Goal: Task Accomplishment & Management: Use online tool/utility

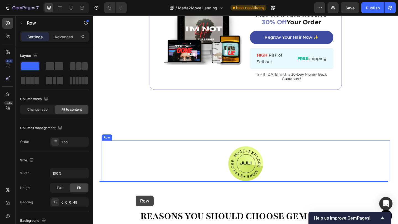
scroll to position [520, 0]
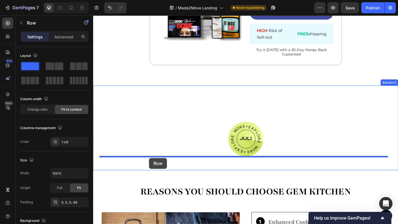
drag, startPoint x: 105, startPoint y: 25, endPoint x: 154, endPoint y: 171, distance: 153.9
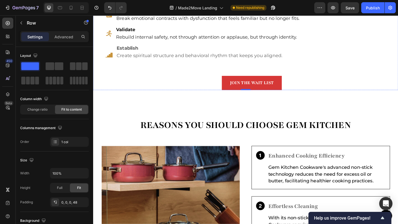
scroll to position [698, 0]
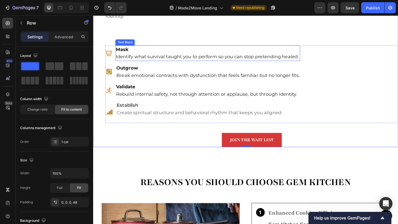
click at [125, 54] on strong "Mask" at bounding box center [125, 52] width 14 height 6
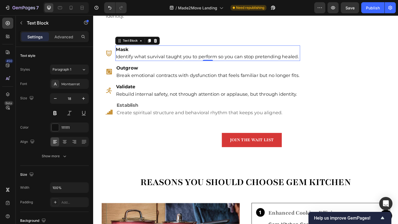
click at [315, 60] on p "Mask Identify what survival taught you to perform so you can stop pretending he…" at bounding box center [218, 57] width 200 height 16
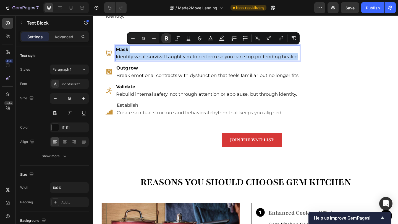
drag, startPoint x: 315, startPoint y: 60, endPoint x: 118, endPoint y: 53, distance: 197.1
click at [118, 53] on p "Mask Identify what survival taught you to perform so you can stop pretending he…" at bounding box center [218, 57] width 200 height 16
copy p "Mask Identify what survival taught you to perform so you can stop pretending he…"
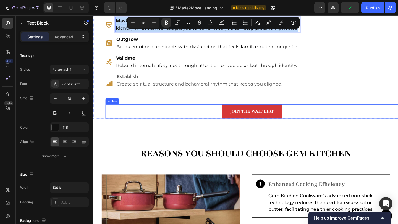
scroll to position [734, 0]
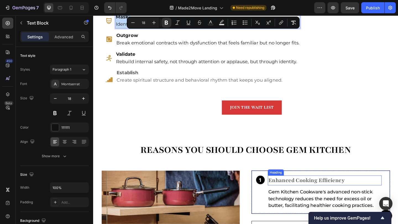
click at [331, 195] on h3 "Enhanced Cooking Efficiency" at bounding box center [345, 195] width 124 height 11
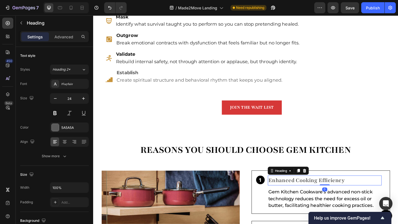
click at [365, 194] on h3 "Enhanced Cooking Efficiency" at bounding box center [345, 195] width 124 height 11
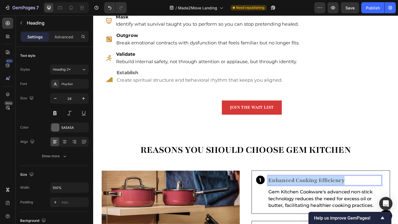
drag, startPoint x: 365, startPoint y: 194, endPoint x: 283, endPoint y: 192, distance: 82.6
click at [283, 192] on p "Enhanced Cooking Efficiency" at bounding box center [344, 195] width 123 height 10
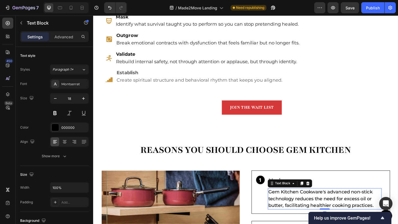
click at [296, 212] on p "Gem Kitchen Cookware's advanced non-stick technology reduces the need for exces…" at bounding box center [344, 215] width 123 height 22
click at [398, 222] on p "Gem Kitchen Cookware's advanced non-stick technology reduces the need for exces…" at bounding box center [344, 215] width 123 height 22
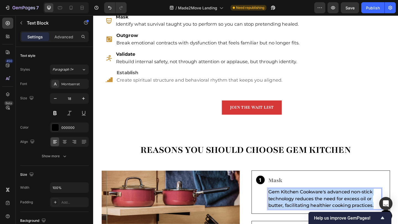
drag, startPoint x: 398, startPoint y: 222, endPoint x: 283, endPoint y: 208, distance: 115.6
click at [283, 208] on p "Gem Kitchen Cookware's advanced non-stick technology reduces the need for exces…" at bounding box center [344, 215] width 123 height 22
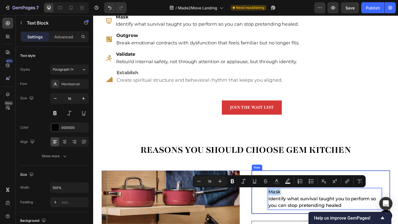
drag, startPoint x: 301, startPoint y: 206, endPoint x: 279, endPoint y: 204, distance: 22.2
click at [279, 204] on div "Icon Mask Heading Mask Identify what survival taught you to perform so you can …" at bounding box center [340, 207] width 151 height 47
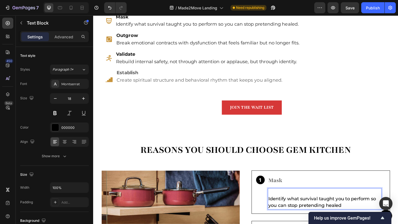
click at [284, 216] on p "⁠⁠⁠⁠⁠⁠⁠ Identify what survival taught you to perform so you can stop pretending…" at bounding box center [344, 215] width 123 height 22
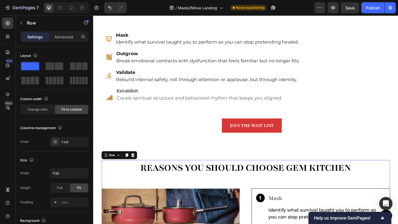
scroll to position [714, 0]
click at [141, 59] on strong "Outgrow" at bounding box center [129, 57] width 23 height 6
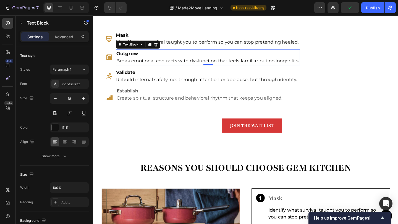
click at [119, 63] on p "Outgrow Break emotional contracts with dysfunction that feels familiar but no l…" at bounding box center [217, 61] width 199 height 16
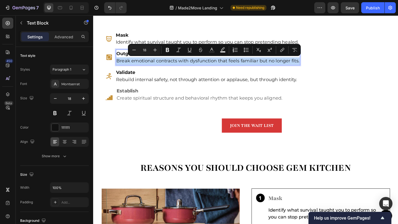
drag, startPoint x: 119, startPoint y: 63, endPoint x: 317, endPoint y: 68, distance: 198.1
click at [317, 68] on div "Outgrow Break emotional contracts with dysfunction that feels familiar but no l…" at bounding box center [218, 60] width 200 height 17
copy p "Break emotional contracts with dysfunction that feels familiar but no longer fi…"
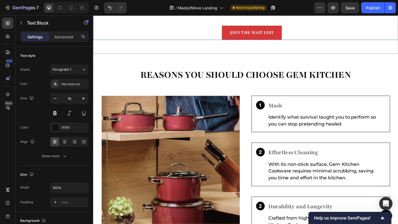
scroll to position [815, 0]
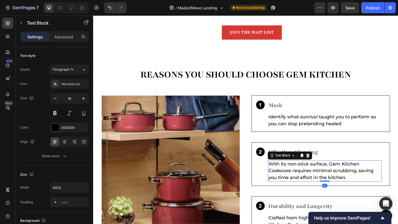
click at [289, 179] on p "With its non-stick surface, Gem Kitchen Cookware requires minimal scrubbing, sa…" at bounding box center [344, 185] width 123 height 22
click at [370, 191] on p "With its non-stick surface, Gem Kitchen Cookware requires minimal scrubbing, sa…" at bounding box center [344, 185] width 123 height 22
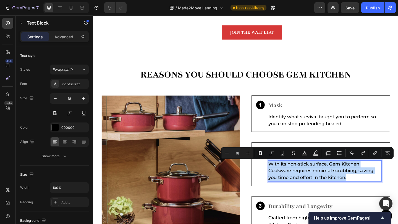
drag, startPoint x: 369, startPoint y: 191, endPoint x: 282, endPoint y: 177, distance: 87.8
click at [283, 177] on p "With its non-stick surface, Gem Kitchen Cookware requires minimal scrubbing, sa…" at bounding box center [344, 185] width 123 height 22
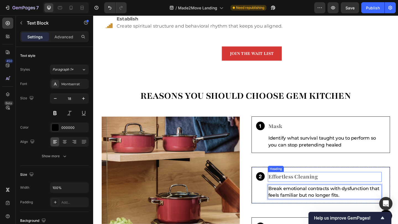
scroll to position [720, 0]
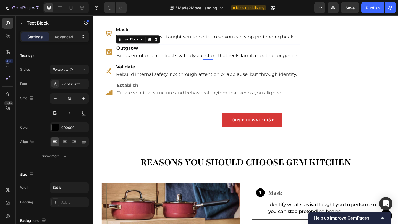
click at [134, 52] on strong "Outgrow" at bounding box center [129, 51] width 23 height 6
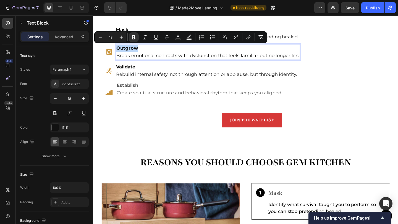
drag, startPoint x: 144, startPoint y: 51, endPoint x: 119, endPoint y: 51, distance: 25.1
click at [119, 51] on p "Outgrow Break emotional contracts with dysfunction that feels familiar but no l…" at bounding box center [217, 55] width 199 height 16
copy strong "Outgrow"
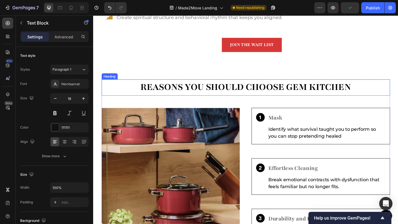
scroll to position [814, 0]
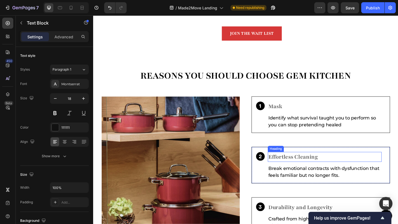
click at [334, 171] on h3 "Effortless Cleaning" at bounding box center [345, 169] width 124 height 11
click at [336, 169] on h3 "Effortless Cleaning" at bounding box center [345, 169] width 124 height 11
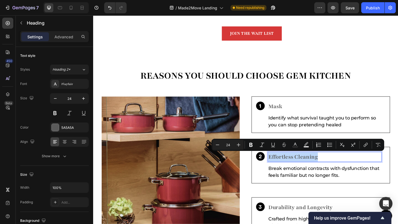
drag, startPoint x: 336, startPoint y: 169, endPoint x: 282, endPoint y: 168, distance: 54.4
click at [283, 168] on p "Effortless Cleaning" at bounding box center [344, 170] width 123 height 10
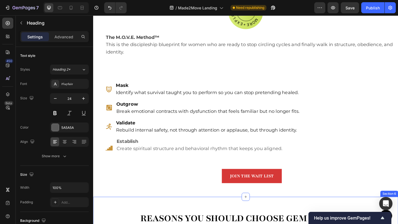
scroll to position [659, 0]
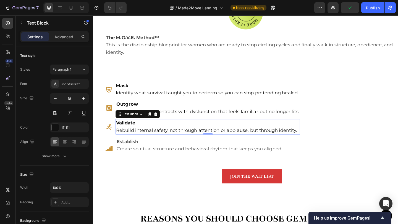
click at [144, 133] on p "Validate Rebuild internal safety, not through attention or applause, but throug…" at bounding box center [217, 137] width 199 height 16
click at [144, 132] on p "Validate Rebuild internal safety, not through attention or applause, but throug…" at bounding box center [217, 137] width 199 height 16
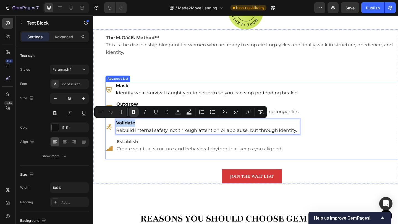
drag, startPoint x: 143, startPoint y: 132, endPoint x: 117, endPoint y: 130, distance: 26.6
click at [117, 130] on li "Icon Validate Rebuild internal safety, not through attention or applause, but t…" at bounding box center [212, 136] width 212 height 17
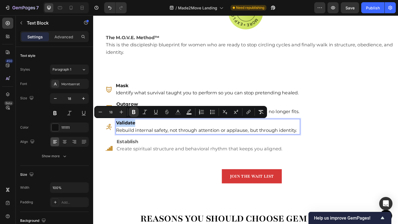
copy strong "Validate"
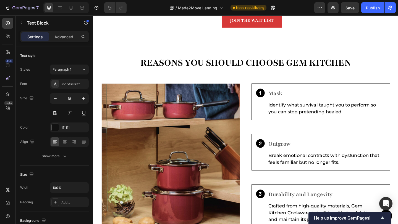
type input "16"
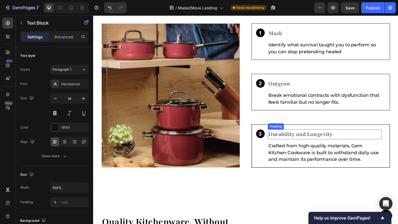
scroll to position [898, 0]
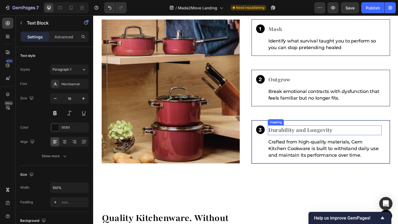
click at [344, 141] on h3 "Durability and Longevity" at bounding box center [345, 140] width 124 height 11
click at [351, 141] on h3 "Durability and Longevity" at bounding box center [345, 140] width 124 height 11
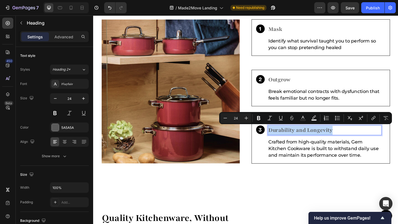
drag, startPoint x: 356, startPoint y: 141, endPoint x: 283, endPoint y: 140, distance: 72.4
click at [283, 140] on p "Durability and Longevity" at bounding box center [344, 141] width 123 height 10
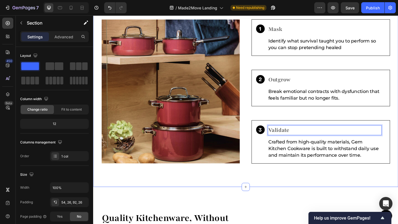
click at [395, 188] on div "REASONS YOU SHOULD CHOOSE GEM KITCHEN Heading Image Icon Mask Heading Identify …" at bounding box center [258, 88] width 331 height 228
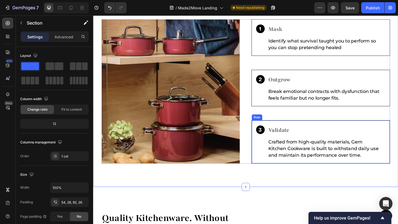
click at [398, 175] on div "Icon ⁠⁠⁠⁠⁠⁠⁠ Validate Heading Crafted from high-quality materials, Gem Kitchen …" at bounding box center [340, 153] width 151 height 47
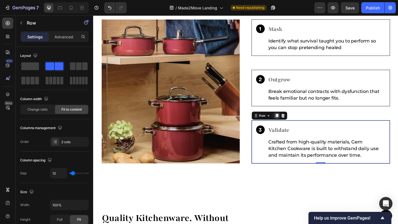
click at [291, 123] on icon at bounding box center [292, 125] width 3 height 4
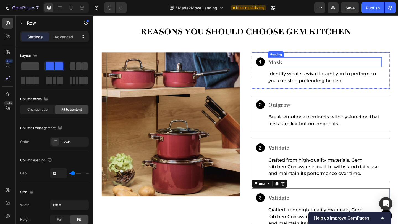
scroll to position [775, 0]
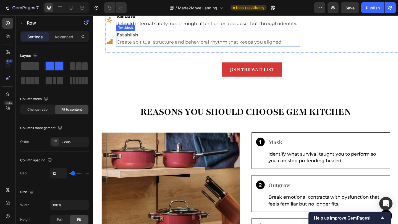
click at [141, 38] on div "Establish Create spiritual structure and behavioral rhythm that keeps you align…" at bounding box center [218, 40] width 200 height 17
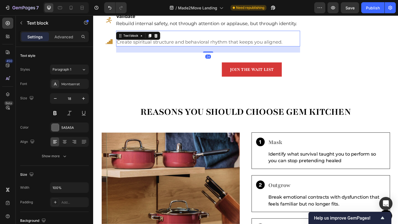
click at [176, 38] on p "Establish Create spiritual structure and behavioral rhythm that keeps you align…" at bounding box center [218, 41] width 199 height 16
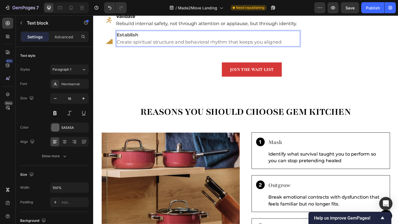
click at [300, 45] on p "Establish Create spiritual structure and behavioral rhythm that keeps you align…" at bounding box center [218, 41] width 199 height 16
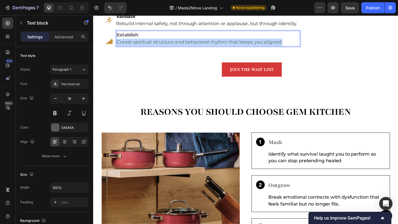
drag, startPoint x: 300, startPoint y: 44, endPoint x: 119, endPoint y: 42, distance: 180.7
click at [119, 42] on p "Establish Create spiritual structure and behavioral rhythm that keeps you align…" at bounding box center [218, 41] width 199 height 16
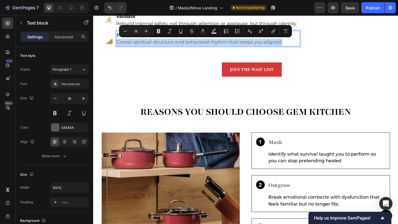
copy p "Create spiritual structure and behavioral rhythm that keeps you aligned."
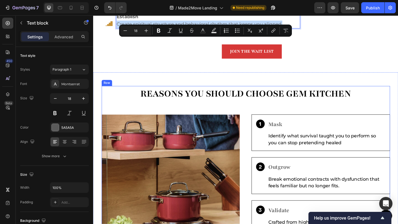
type input "16"
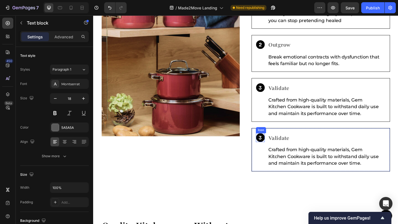
scroll to position [946, 0]
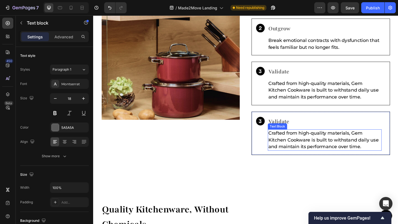
click at [350, 157] on p "Crafted from high-quality materials, Gem Kitchen Cookware is built to withstand…" at bounding box center [344, 151] width 123 height 22
click at [386, 159] on p "Crafted from high-quality materials, Gem Kitchen Cookware is built to withstand…" at bounding box center [344, 151] width 123 height 22
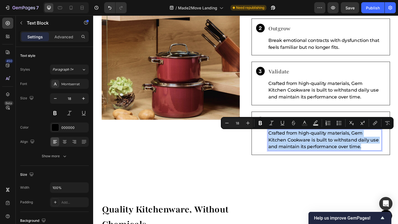
drag, startPoint x: 386, startPoint y: 159, endPoint x: 283, endPoint y: 145, distance: 103.7
click at [283, 145] on p "Crafted from high-quality materials, Gem Kitchen Cookware is built to withstand…" at bounding box center [344, 151] width 123 height 22
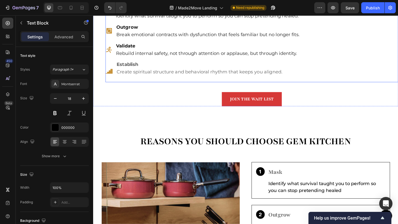
scroll to position [742, 0]
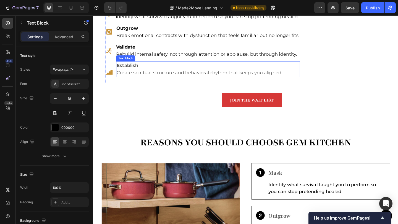
click at [146, 71] on p "Establish Create spiritual structure and behavioral rhythm that keeps you align…" at bounding box center [218, 74] width 199 height 16
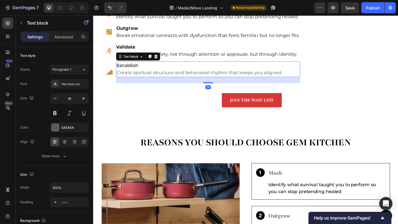
click at [144, 70] on p "Establish Create spiritual structure and behavioral rhythm that keeps you align…" at bounding box center [218, 74] width 199 height 16
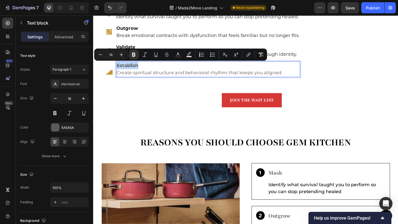
drag, startPoint x: 143, startPoint y: 69, endPoint x: 120, endPoint y: 68, distance: 23.3
click at [120, 68] on p "Establish Create spiritual structure and behavioral rhythm that keeps you align…" at bounding box center [218, 74] width 199 height 16
copy strong "Establish"
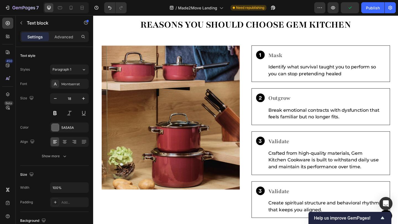
type input "16"
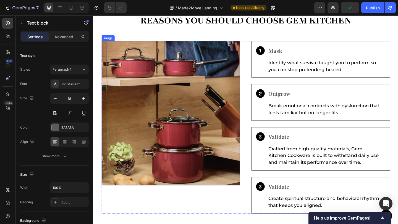
scroll to position [879, 0]
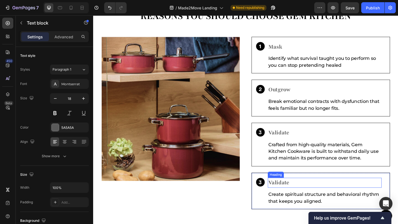
click at [289, 198] on strong "Validate" at bounding box center [294, 198] width 23 height 8
click at [302, 198] on strong "Validate" at bounding box center [294, 198] width 23 height 8
click at [308, 198] on p "Validate" at bounding box center [344, 198] width 123 height 10
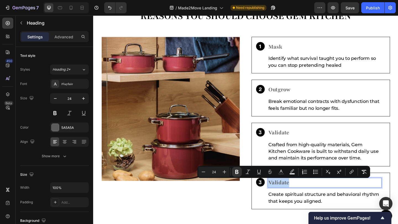
drag, startPoint x: 307, startPoint y: 198, endPoint x: 283, endPoint y: 197, distance: 24.6
click at [283, 197] on p "Validate" at bounding box center [344, 198] width 123 height 10
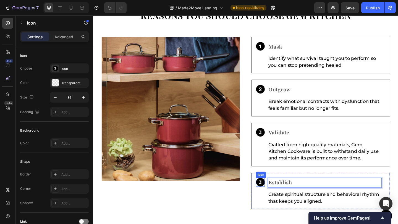
click at [272, 199] on circle at bounding box center [274, 196] width 9 height 9
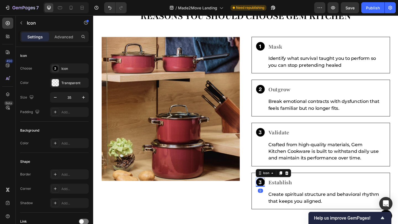
click at [272, 199] on circle at bounding box center [274, 196] width 9 height 9
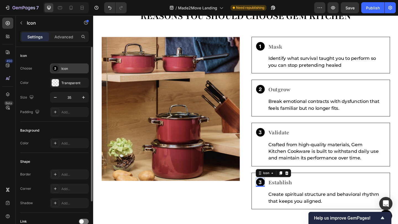
click at [64, 69] on div "Icon" at bounding box center [74, 68] width 26 height 5
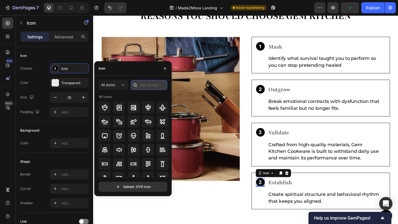
click at [142, 86] on input "text" at bounding box center [149, 85] width 36 height 10
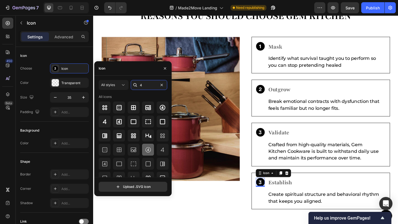
type input "4"
click at [147, 151] on icon at bounding box center [147, 149] width 5 height 5
click at [126, 83] on icon at bounding box center [123, 85] width 6 height 6
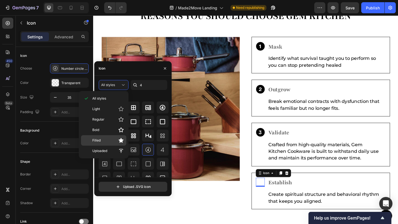
click at [114, 138] on p "Filled" at bounding box center [107, 141] width 31 height 6
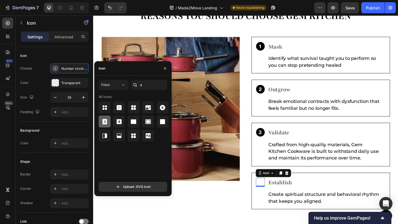
click at [109, 122] on div at bounding box center [105, 122] width 12 height 12
click at [160, 109] on icon at bounding box center [163, 108] width 6 height 6
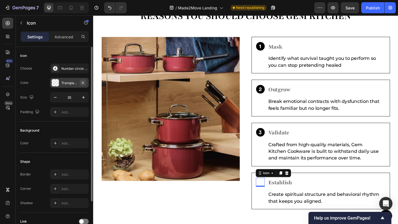
click at [83, 81] on icon "button" at bounding box center [83, 83] width 4 height 4
click at [64, 84] on div "Add..." at bounding box center [74, 83] width 26 height 5
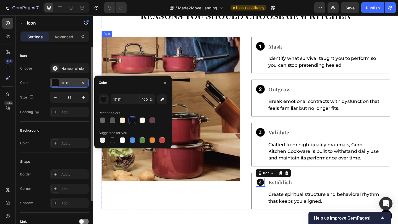
click at [193, 219] on div "Image" at bounding box center [177, 133] width 151 height 188
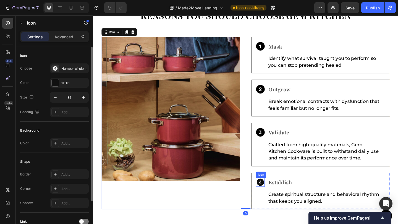
click at [272, 199] on icon at bounding box center [275, 197] width 10 height 10
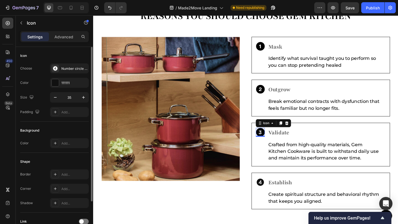
click at [273, 146] on circle at bounding box center [274, 142] width 9 height 9
click at [274, 200] on icon at bounding box center [275, 197] width 8 height 8
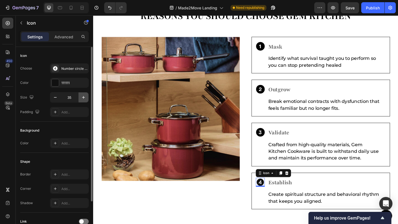
click at [85, 98] on icon "button" at bounding box center [84, 98] width 6 height 6
type input "37"
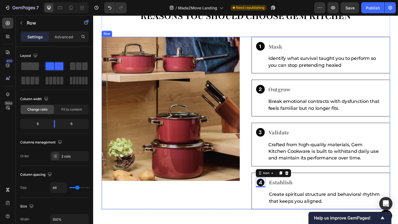
click at [172, 210] on div "Image" at bounding box center [177, 133] width 151 height 188
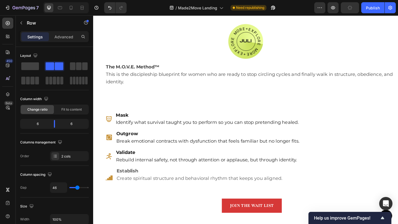
scroll to position [613, 0]
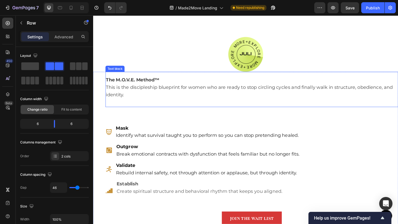
click at [110, 84] on strong "The M.O.V.E. Method™" at bounding box center [136, 86] width 58 height 6
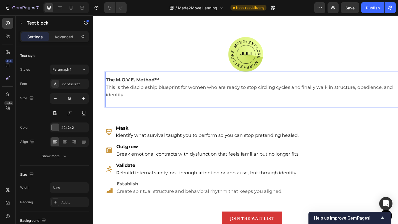
click at [109, 84] on strong "The M.O.V.E. Method™" at bounding box center [136, 86] width 58 height 6
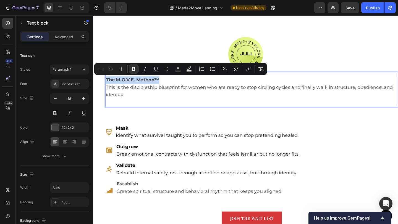
drag, startPoint x: 174, startPoint y: 84, endPoint x: 108, endPoint y: 84, distance: 66.3
click at [108, 84] on p "The M.O.V.E. Method™" at bounding box center [265, 86] width 317 height 8
copy strong "The M.O.V.E. Method™"
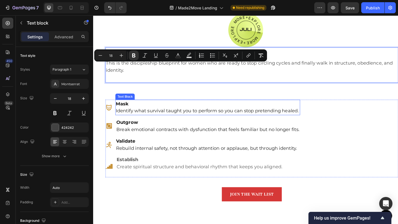
scroll to position [730, 0]
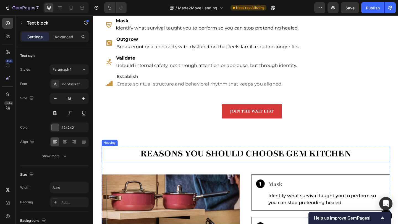
click at [180, 167] on h2 "REASONS YOU SHOULD CHOOSE GEM KITCHEN" at bounding box center [259, 165] width 314 height 17
click at [179, 167] on h2 "REASONS YOU SHOULD CHOOSE GEM KITCHEN" at bounding box center [259, 165] width 314 height 17
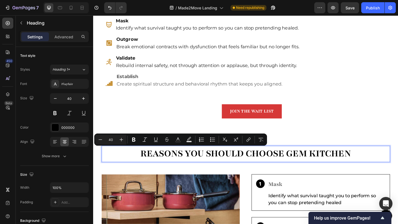
click at [143, 164] on p "REASONS YOU SHOULD CHOOSE GEM KITCHEN" at bounding box center [259, 166] width 312 height 16
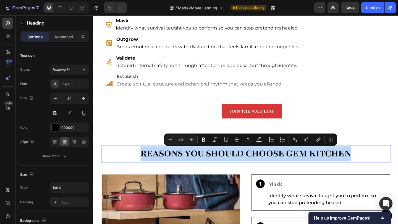
drag, startPoint x: 134, startPoint y: 165, endPoint x: 370, endPoint y: 168, distance: 235.7
click at [370, 168] on p "REASONS YOU SHOULD CHOOSE GEM KITCHEN" at bounding box center [259, 166] width 312 height 16
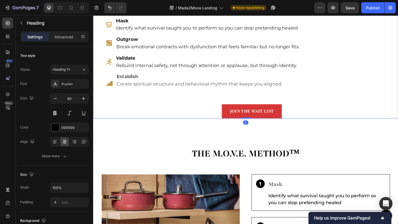
click at [196, 104] on div "The M.O.V.E. Method™ This is the discipleship blueprint for women who are ready…" at bounding box center [265, 44] width 318 height 168
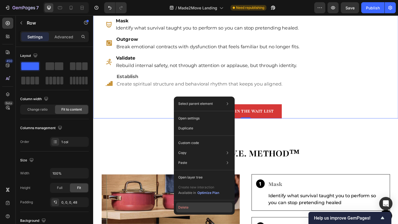
click at [190, 204] on button "Delete" at bounding box center [204, 208] width 56 height 10
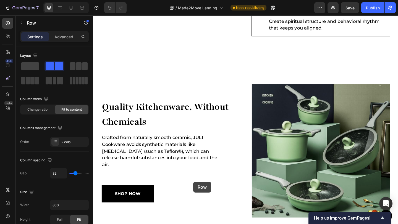
scroll to position [672, 0]
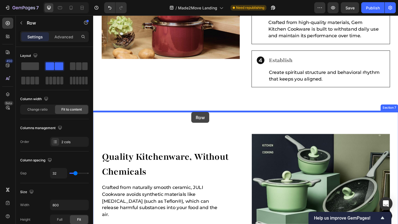
drag, startPoint x: 201, startPoint y: 86, endPoint x: 200, endPoint y: 121, distance: 34.3
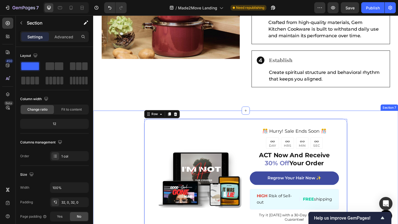
click at [382, 140] on div "Image ️🎊 Hurry! Sale Ends Soon ️🎊 Text Block 00 DAY 00 HRS 00 MIN 00 SEC Countd…" at bounding box center [258, 189] width 331 height 122
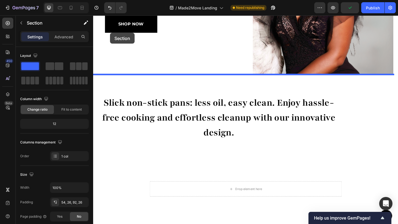
scroll to position [97, 0]
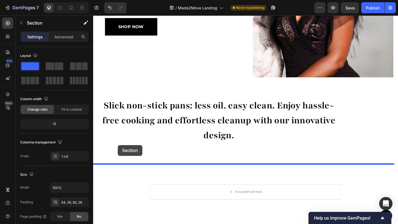
drag, startPoint x: 100, startPoint y: 77, endPoint x: 120, endPoint y: 157, distance: 82.6
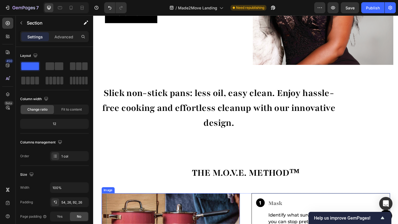
scroll to position [0, 0]
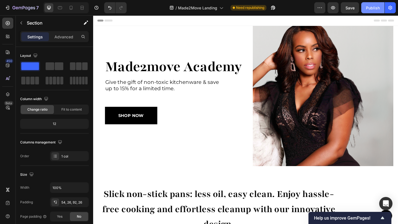
click at [368, 12] on button "Publish" at bounding box center [372, 7] width 23 height 11
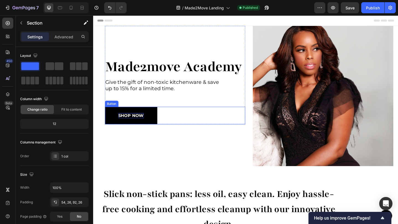
click at [137, 125] on div "SHOP NOW" at bounding box center [134, 125] width 28 height 6
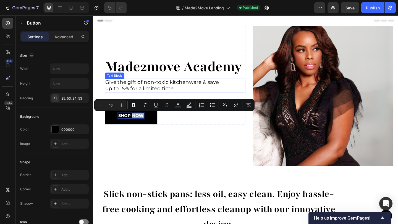
click at [125, 87] on p "Give the gift of non-toxic kitchenware & save up to 15% for a limited time." at bounding box center [168, 92] width 125 height 14
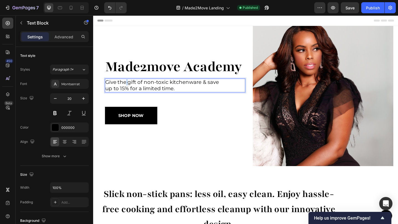
click at [125, 87] on p "Give the gift of non-toxic kitchenware & save up to 15% for a limited time." at bounding box center [168, 92] width 125 height 14
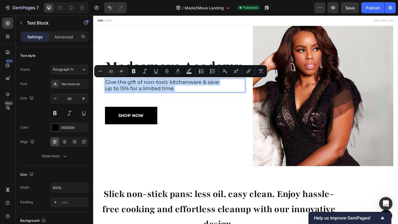
drag, startPoint x: 184, startPoint y: 97, endPoint x: 105, endPoint y: 86, distance: 79.7
click at [106, 86] on p "Give the gift of non-toxic kitchenware & save up to 15% for a limited time." at bounding box center [168, 92] width 125 height 14
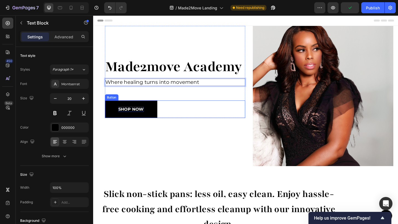
click at [123, 117] on p "SHOP NOW" at bounding box center [134, 118] width 28 height 6
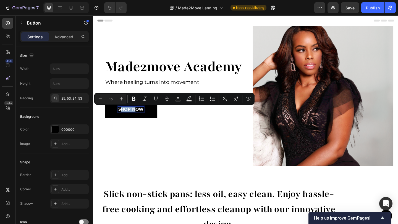
drag, startPoint x: 120, startPoint y: 117, endPoint x: 137, endPoint y: 117, distance: 17.4
click at [137, 117] on p "SHOP NOW" at bounding box center [134, 118] width 28 height 6
click at [145, 118] on p "SHOP NOW" at bounding box center [134, 118] width 28 height 6
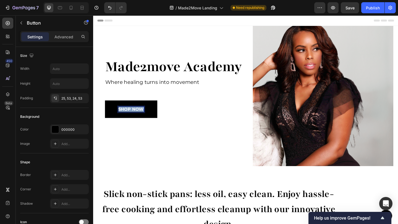
drag, startPoint x: 145, startPoint y: 118, endPoint x: 120, endPoint y: 116, distance: 25.2
click at [120, 116] on p "SHOP NOW" at bounding box center [134, 118] width 28 height 6
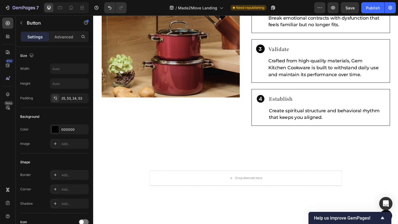
scroll to position [372, 0]
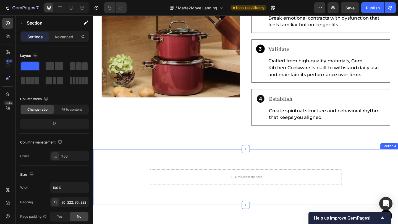
click at [120, 192] on div "Drop element here Section 4" at bounding box center [258, 191] width 331 height 61
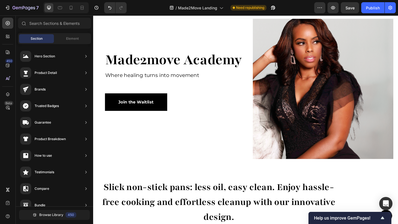
scroll to position [0, 0]
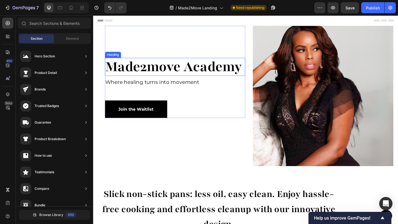
click at [141, 73] on h1 "made2move academy" at bounding box center [182, 72] width 153 height 20
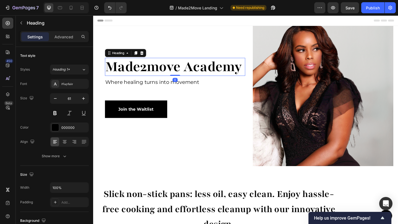
click at [141, 73] on h1 "made2move academy" at bounding box center [182, 72] width 153 height 20
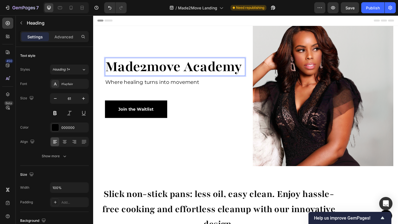
click at [151, 72] on p "made2move academy" at bounding box center [182, 71] width 152 height 19
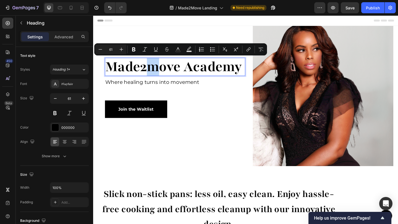
drag, startPoint x: 152, startPoint y: 72, endPoint x: 157, endPoint y: 72, distance: 5.3
click at [157, 72] on p "made2move academy" at bounding box center [182, 71] width 152 height 19
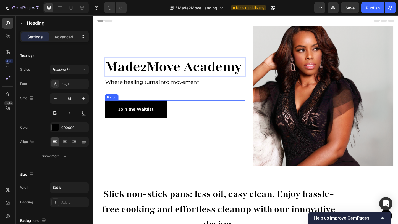
click at [188, 118] on div "Join the Waitlist Button" at bounding box center [182, 117] width 153 height 19
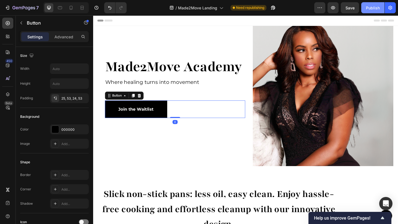
click at [368, 12] on button "Publish" at bounding box center [372, 7] width 23 height 11
click at [71, 12] on div at bounding box center [71, 7] width 9 height 9
type input "14"
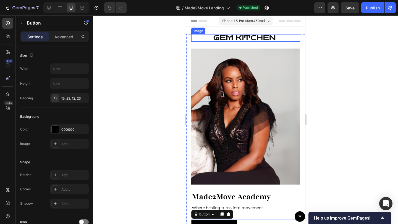
click at [225, 36] on img at bounding box center [245, 37] width 65 height 7
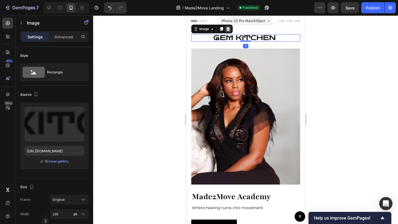
click at [227, 30] on icon at bounding box center [227, 29] width 4 height 4
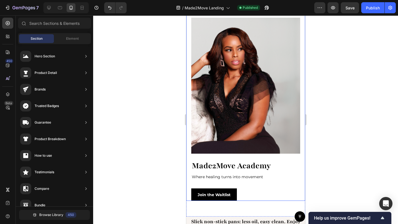
scroll to position [52, 0]
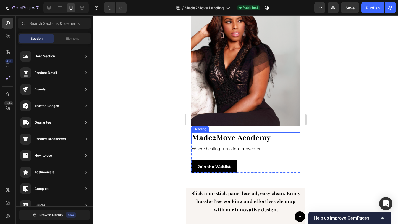
click at [238, 136] on p "made2Move academy" at bounding box center [234, 138] width 86 height 10
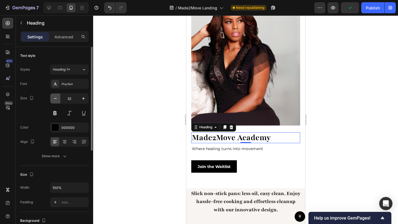
click at [59, 100] on button "button" at bounding box center [55, 99] width 10 height 10
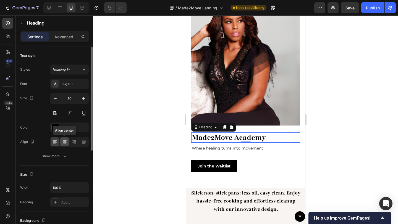
click at [64, 142] on icon at bounding box center [65, 142] width 4 height 1
click at [84, 99] on icon "button" at bounding box center [84, 99] width 6 height 6
type input "31"
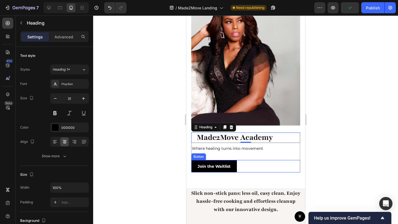
click at [244, 163] on div "Join the Waitlist Button" at bounding box center [245, 166] width 109 height 12
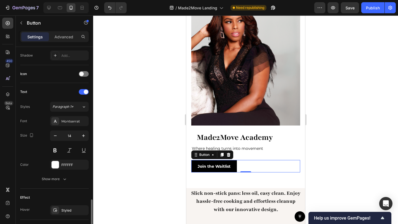
scroll to position [232, 0]
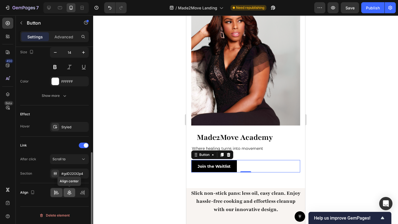
click at [71, 192] on icon at bounding box center [70, 193] width 6 height 6
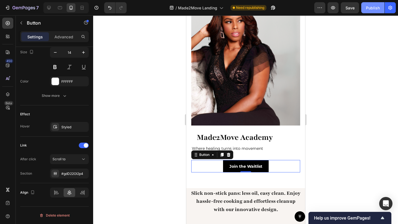
click at [372, 10] on div "Publish" at bounding box center [373, 8] width 14 height 6
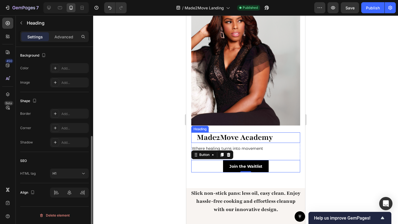
click at [202, 133] on p "made2Move academy" at bounding box center [234, 137] width 86 height 9
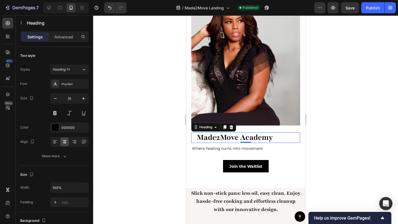
click at [275, 133] on div "made2Move academy Heading 0" at bounding box center [245, 138] width 109 height 10
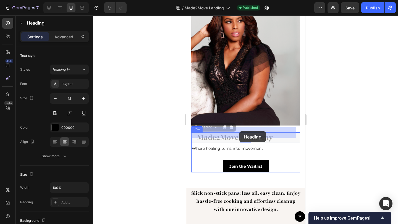
drag, startPoint x: 279, startPoint y: 131, endPoint x: 239, endPoint y: 131, distance: 39.8
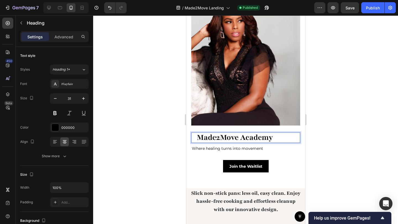
click at [270, 134] on p "made2Move academy" at bounding box center [234, 137] width 86 height 9
drag, startPoint x: 271, startPoint y: 133, endPoint x: 240, endPoint y: 133, distance: 30.7
click at [240, 133] on p "made2Move academy" at bounding box center [234, 137] width 86 height 9
drag, startPoint x: 275, startPoint y: 132, endPoint x: 245, endPoint y: 130, distance: 30.2
click at [245, 133] on div "made2Move academy Heading 0" at bounding box center [245, 138] width 109 height 10
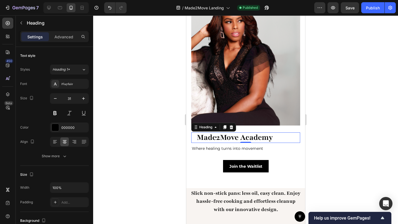
click at [274, 133] on div "made2Move academy Heading 0" at bounding box center [245, 138] width 109 height 10
click at [267, 133] on p "made2Move academy" at bounding box center [234, 137] width 86 height 9
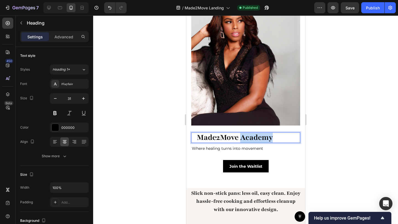
click at [267, 133] on p "made2Move academy" at bounding box center [234, 137] width 86 height 9
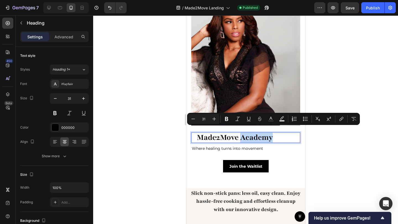
click at [272, 134] on p "made2Move academy" at bounding box center [234, 137] width 86 height 9
drag, startPoint x: 272, startPoint y: 133, endPoint x: 194, endPoint y: 131, distance: 77.9
click at [194, 133] on p "made2Move academy" at bounding box center [234, 137] width 86 height 9
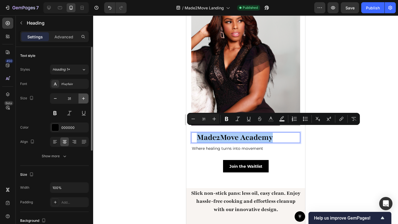
click at [83, 96] on icon "button" at bounding box center [84, 99] width 6 height 6
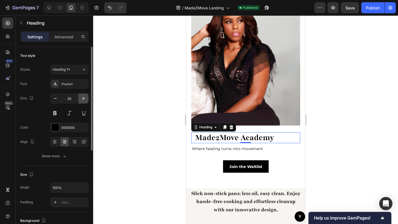
click at [83, 96] on icon "button" at bounding box center [84, 99] width 6 height 6
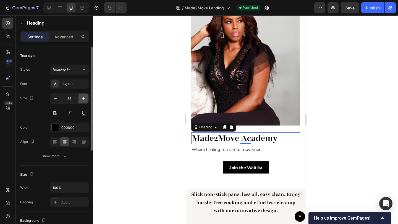
click at [83, 96] on icon "button" at bounding box center [84, 99] width 6 height 6
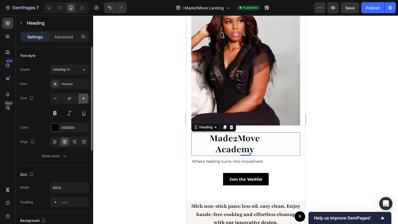
click at [83, 96] on icon "button" at bounding box center [84, 99] width 6 height 6
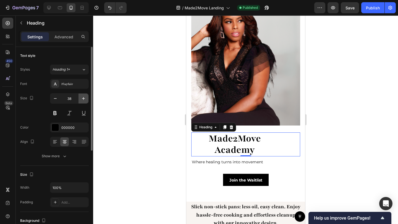
click at [83, 96] on icon "button" at bounding box center [84, 99] width 6 height 6
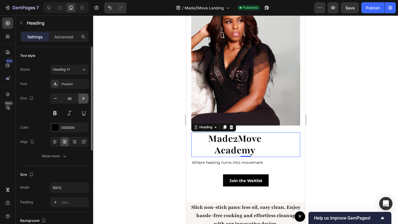
click at [83, 96] on icon "button" at bounding box center [84, 99] width 6 height 6
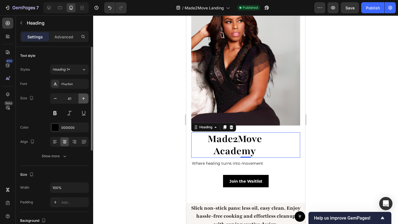
click at [83, 96] on icon "button" at bounding box center [84, 99] width 6 height 6
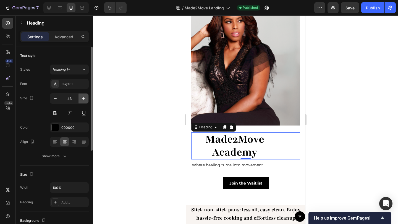
click at [83, 96] on icon "button" at bounding box center [84, 99] width 6 height 6
type input "46"
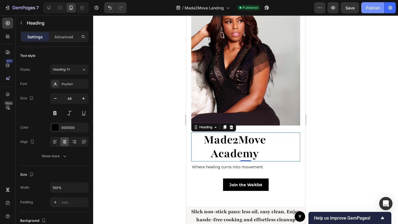
click at [367, 11] on button "Publish" at bounding box center [372, 7] width 23 height 11
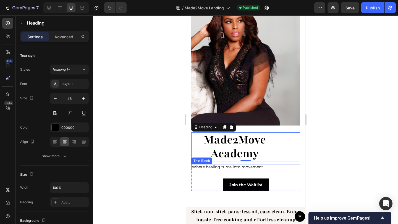
click at [221, 165] on p "Where healing turns into movement" at bounding box center [241, 167] width 101 height 5
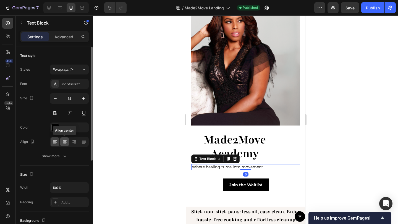
click at [64, 143] on icon at bounding box center [65, 142] width 4 height 1
click at [84, 99] on icon "button" at bounding box center [84, 99] width 6 height 6
type input "16"
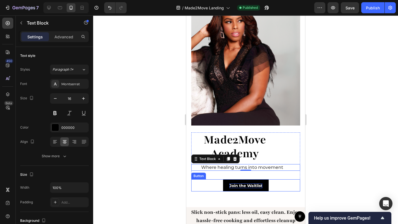
click at [235, 184] on p "Join the Waitlist" at bounding box center [245, 186] width 33 height 5
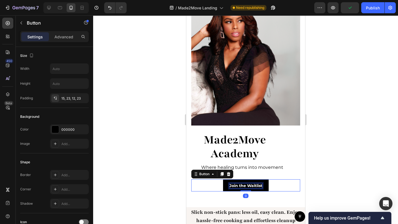
click at [245, 184] on p "Join the Waitlist" at bounding box center [245, 186] width 33 height 5
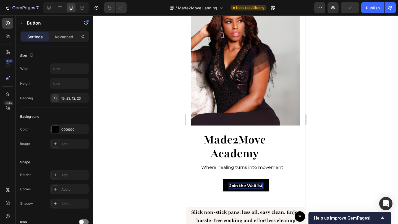
click at [245, 184] on p "Join the Waitlist" at bounding box center [245, 186] width 33 height 5
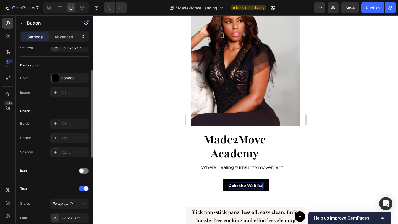
scroll to position [102, 0]
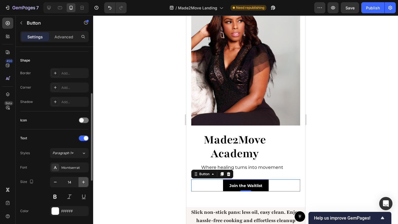
click at [85, 182] on icon "button" at bounding box center [84, 183] width 6 height 6
type input "15"
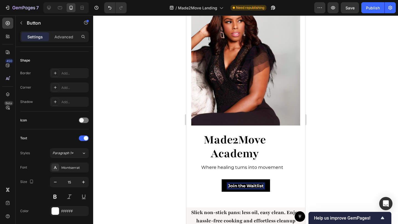
click at [229, 184] on p "Join the Waitlist" at bounding box center [246, 186] width 36 height 5
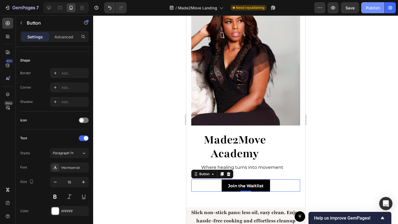
click at [366, 4] on button "Publish" at bounding box center [372, 7] width 23 height 11
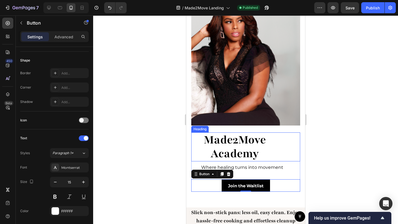
click at [247, 146] on p "made2Move academy" at bounding box center [234, 147] width 86 height 28
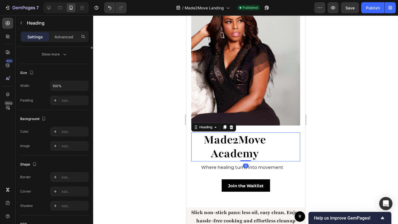
scroll to position [0, 0]
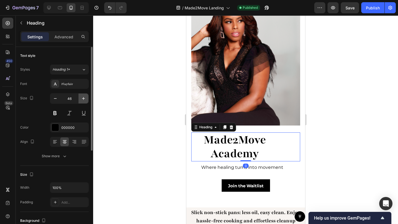
click at [85, 101] on icon "button" at bounding box center [84, 99] width 6 height 6
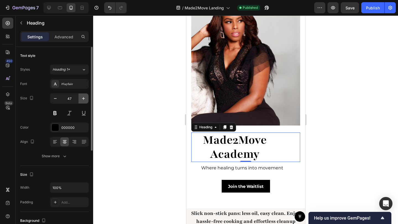
click at [85, 101] on icon "button" at bounding box center [84, 99] width 6 height 6
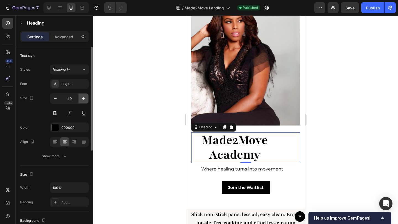
click at [85, 101] on icon "button" at bounding box center [84, 99] width 6 height 6
type input "50"
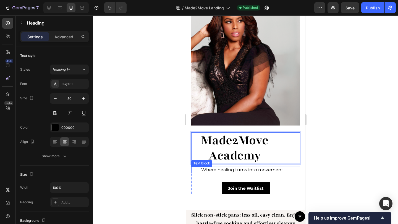
click at [254, 167] on p "Where healing turns into movement" at bounding box center [241, 170] width 101 height 6
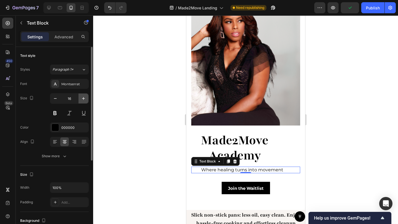
click at [82, 102] on button "button" at bounding box center [83, 99] width 10 height 10
type input "17"
click at [69, 115] on button at bounding box center [69, 113] width 10 height 10
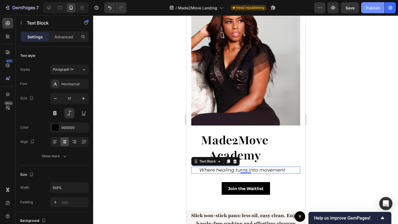
click at [375, 9] on div "Publish" at bounding box center [373, 8] width 14 height 6
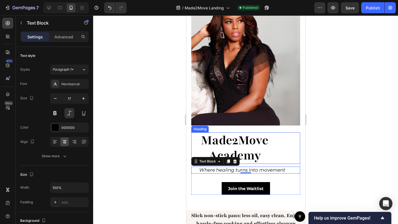
click at [235, 136] on p "made2Move academy" at bounding box center [234, 148] width 86 height 30
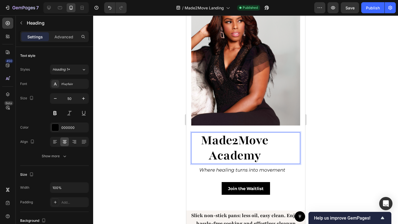
click at [237, 135] on p "made2Move academy" at bounding box center [234, 148] width 86 height 30
click at [263, 135] on p "made2 Move academy" at bounding box center [234, 148] width 86 height 30
click at [269, 135] on p "made2 Move academy" at bounding box center [234, 148] width 86 height 30
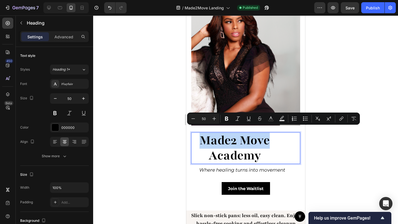
drag, startPoint x: 270, startPoint y: 135, endPoint x: 202, endPoint y: 134, distance: 67.4
click at [202, 134] on p "made2 Move academy" at bounding box center [234, 148] width 86 height 30
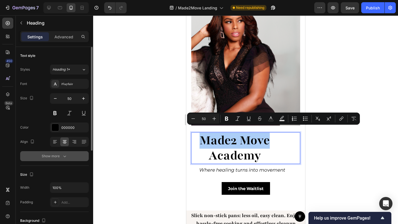
click at [63, 157] on icon "button" at bounding box center [65, 157] width 6 height 6
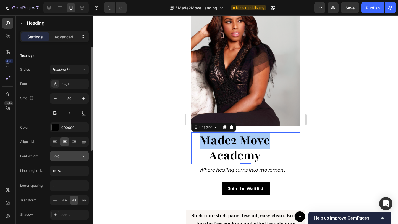
click at [71, 155] on div "Bold" at bounding box center [66, 156] width 28 height 5
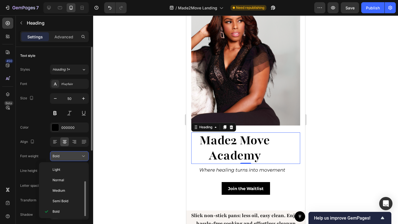
scroll to position [10, 0]
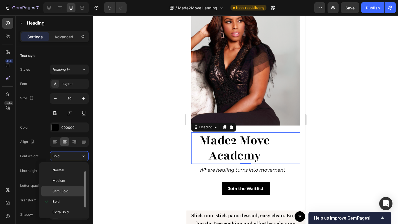
click at [60, 193] on span "Semi Bold" at bounding box center [60, 191] width 16 height 5
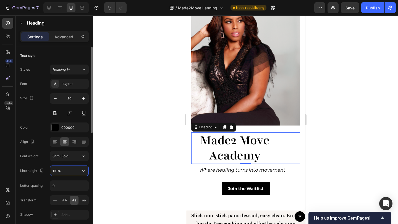
click at [67, 173] on input "110%" at bounding box center [69, 171] width 38 height 10
click at [81, 171] on icon "button" at bounding box center [84, 171] width 6 height 6
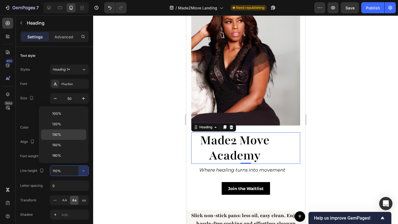
click at [62, 137] on div "130%" at bounding box center [63, 135] width 45 height 10
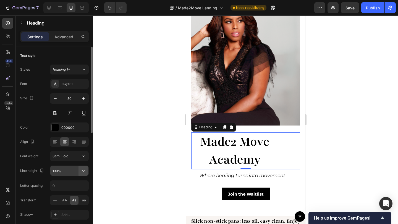
click at [79, 174] on button "button" at bounding box center [83, 171] width 10 height 10
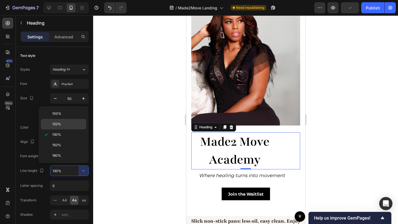
click at [62, 125] on p "120%" at bounding box center [67, 124] width 31 height 5
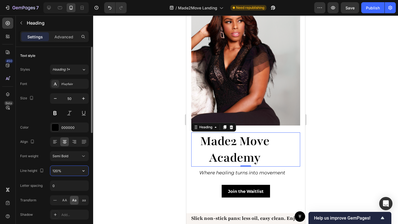
drag, startPoint x: 68, startPoint y: 171, endPoint x: 57, endPoint y: 169, distance: 10.4
click at [57, 169] on input "120%" at bounding box center [69, 171] width 38 height 10
click at [60, 171] on input "120%" at bounding box center [69, 171] width 38 height 10
drag, startPoint x: 61, startPoint y: 171, endPoint x: 52, endPoint y: 170, distance: 8.6
click at [52, 170] on input "120%" at bounding box center [69, 171] width 38 height 10
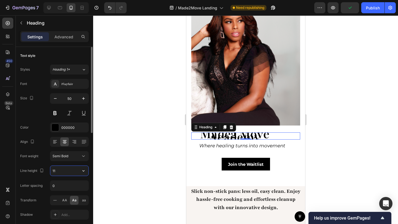
type input "1"
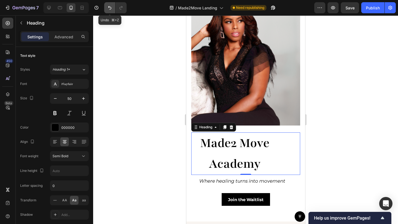
click at [108, 8] on icon "Undo/Redo" at bounding box center [110, 8] width 6 height 6
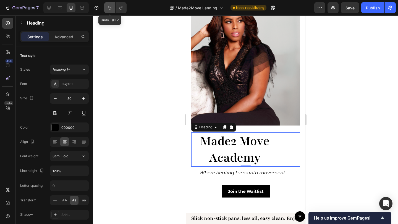
click at [108, 8] on icon "Undo/Redo" at bounding box center [110, 8] width 6 height 6
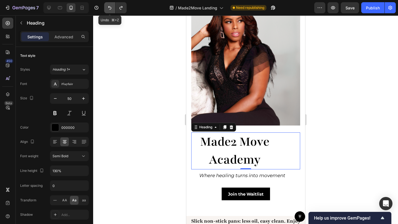
click at [108, 8] on icon "Undo/Redo" at bounding box center [110, 8] width 6 height 6
type input "110%"
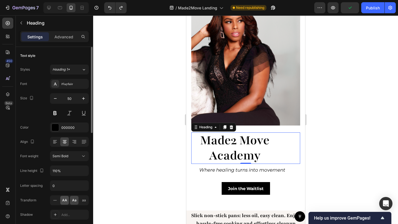
click at [66, 200] on span "AA" at bounding box center [64, 200] width 5 height 5
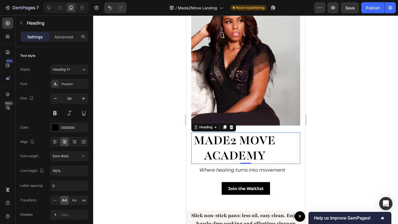
click at [236, 135] on h1 "made2 Move academy" at bounding box center [234, 148] width 87 height 31
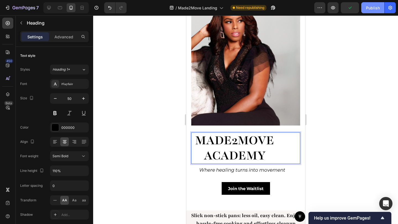
click at [373, 6] on div "Publish" at bounding box center [373, 8] width 14 height 6
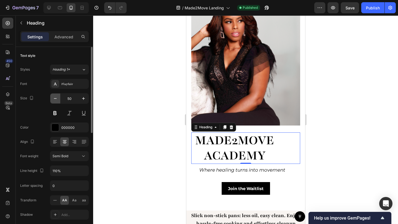
click at [55, 99] on icon "button" at bounding box center [55, 99] width 6 height 6
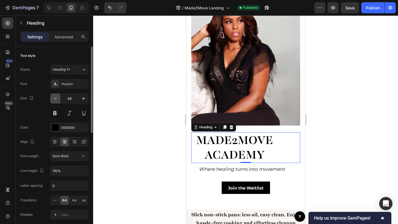
click at [55, 99] on icon "button" at bounding box center [55, 99] width 6 height 6
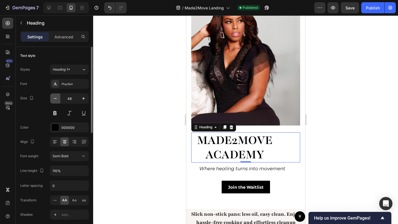
click at [55, 99] on icon "button" at bounding box center [55, 99] width 6 height 6
type input "47"
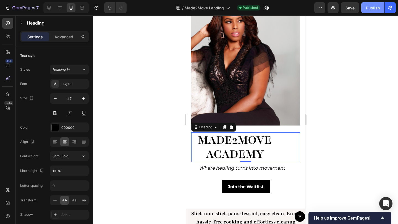
click at [367, 8] on div "Publish" at bounding box center [373, 8] width 14 height 6
click at [57, 112] on button at bounding box center [55, 113] width 10 height 10
click at [374, 10] on div "Publish" at bounding box center [373, 8] width 14 height 6
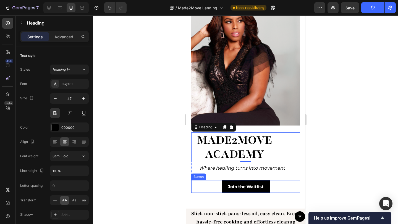
click at [269, 180] on div "Join the Waitlist Button" at bounding box center [245, 186] width 109 height 13
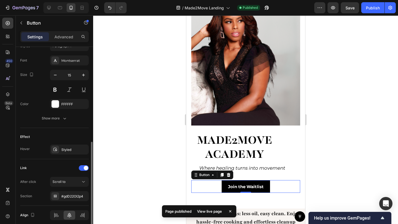
scroll to position [216, 0]
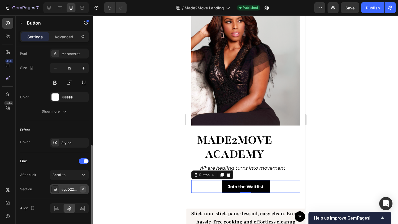
click at [81, 189] on icon "button" at bounding box center [83, 189] width 4 height 4
click at [378, 7] on div "Publish" at bounding box center [373, 8] width 14 height 6
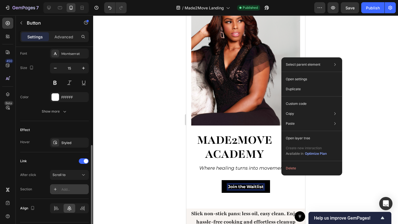
click at [236, 185] on p "Join the Waitlist" at bounding box center [246, 187] width 36 height 5
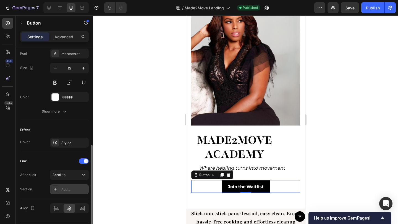
click at [202, 181] on div "Join the Waitlist Button 0" at bounding box center [245, 186] width 109 height 13
click at [63, 114] on icon "button" at bounding box center [65, 112] width 6 height 6
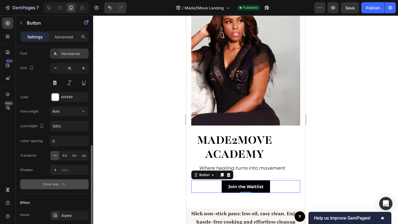
scroll to position [217, 0]
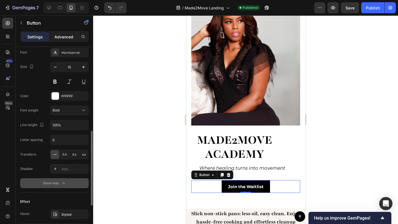
click at [63, 36] on p "Advanced" at bounding box center [63, 37] width 19 height 6
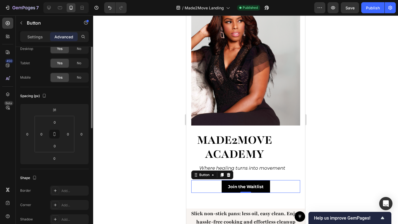
scroll to position [0, 0]
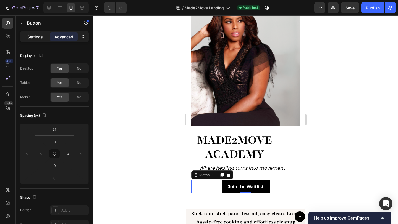
click at [37, 36] on p "Settings" at bounding box center [34, 37] width 15 height 6
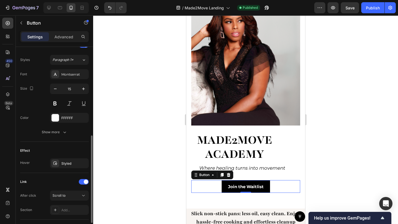
scroll to position [232, 0]
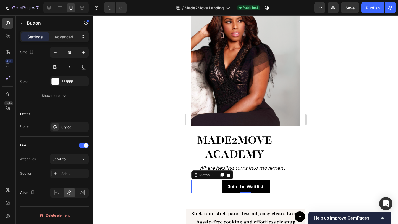
click at [259, 180] on button "Join the Waitlist" at bounding box center [245, 186] width 48 height 13
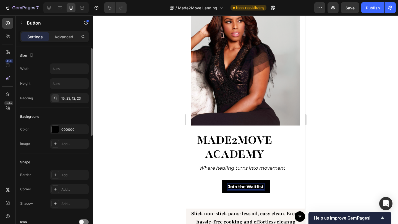
scroll to position [21, 0]
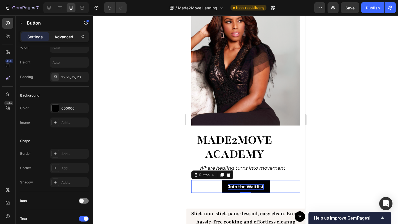
click at [59, 37] on p "Advanced" at bounding box center [63, 37] width 19 height 6
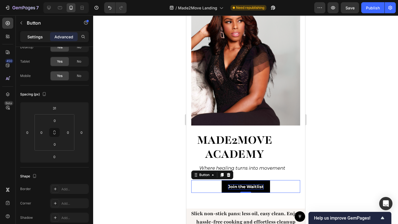
click at [42, 38] on p "Settings" at bounding box center [34, 37] width 15 height 6
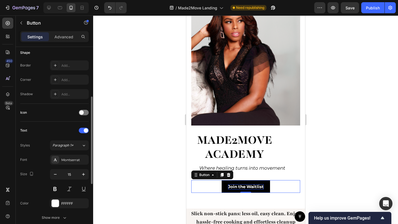
scroll to position [161, 0]
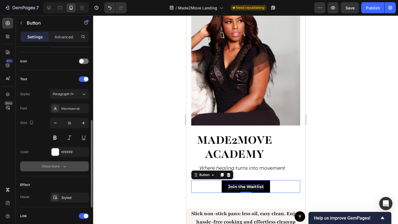
click at [54, 164] on div "Show more" at bounding box center [55, 167] width 26 height 6
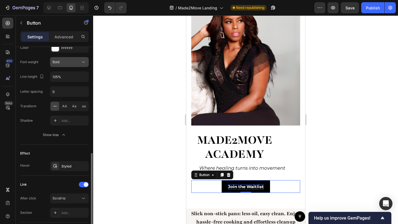
scroll to position [305, 0]
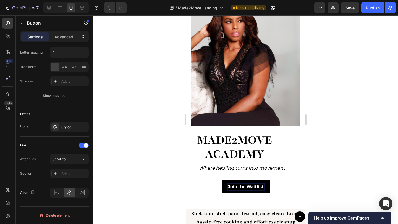
click at [257, 185] on p "Join the Waitlist" at bounding box center [246, 187] width 36 height 5
drag, startPoint x: 261, startPoint y: 177, endPoint x: 264, endPoint y: 178, distance: 3.5
click at [261, 180] on button "Join the Waitlist" at bounding box center [245, 186] width 48 height 13
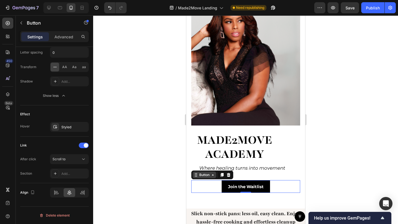
click at [206, 173] on div "Button" at bounding box center [204, 175] width 12 height 5
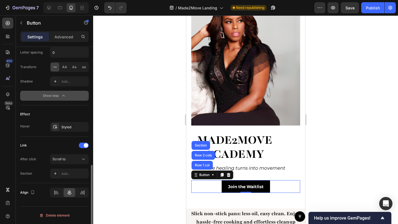
click at [52, 96] on div "Show less" at bounding box center [54, 96] width 23 height 6
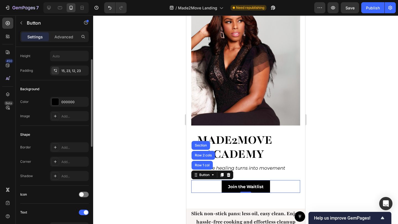
scroll to position [0, 0]
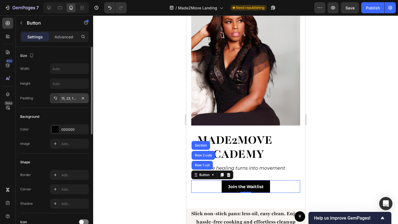
click at [68, 98] on div "15, 23, 12, 23" at bounding box center [69, 98] width 16 height 5
click at [62, 83] on input "text" at bounding box center [69, 84] width 38 height 10
click at [60, 68] on input "text" at bounding box center [69, 69] width 38 height 10
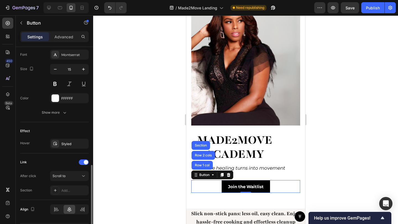
scroll to position [232, 0]
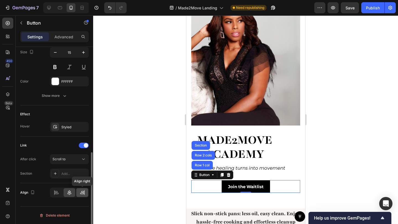
click at [80, 195] on icon at bounding box center [83, 193] width 6 height 6
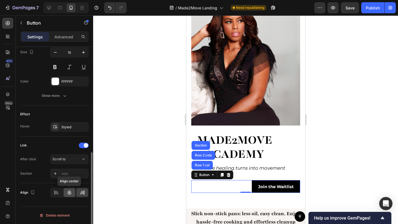
click at [72, 195] on div at bounding box center [70, 192] width 12 height 9
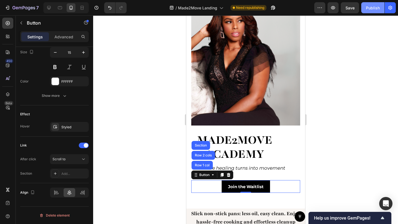
click at [366, 10] on button "Publish" at bounding box center [372, 7] width 23 height 11
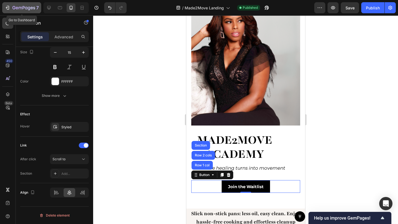
click at [9, 7] on icon "button" at bounding box center [8, 8] width 6 height 6
